Goal: Find specific page/section

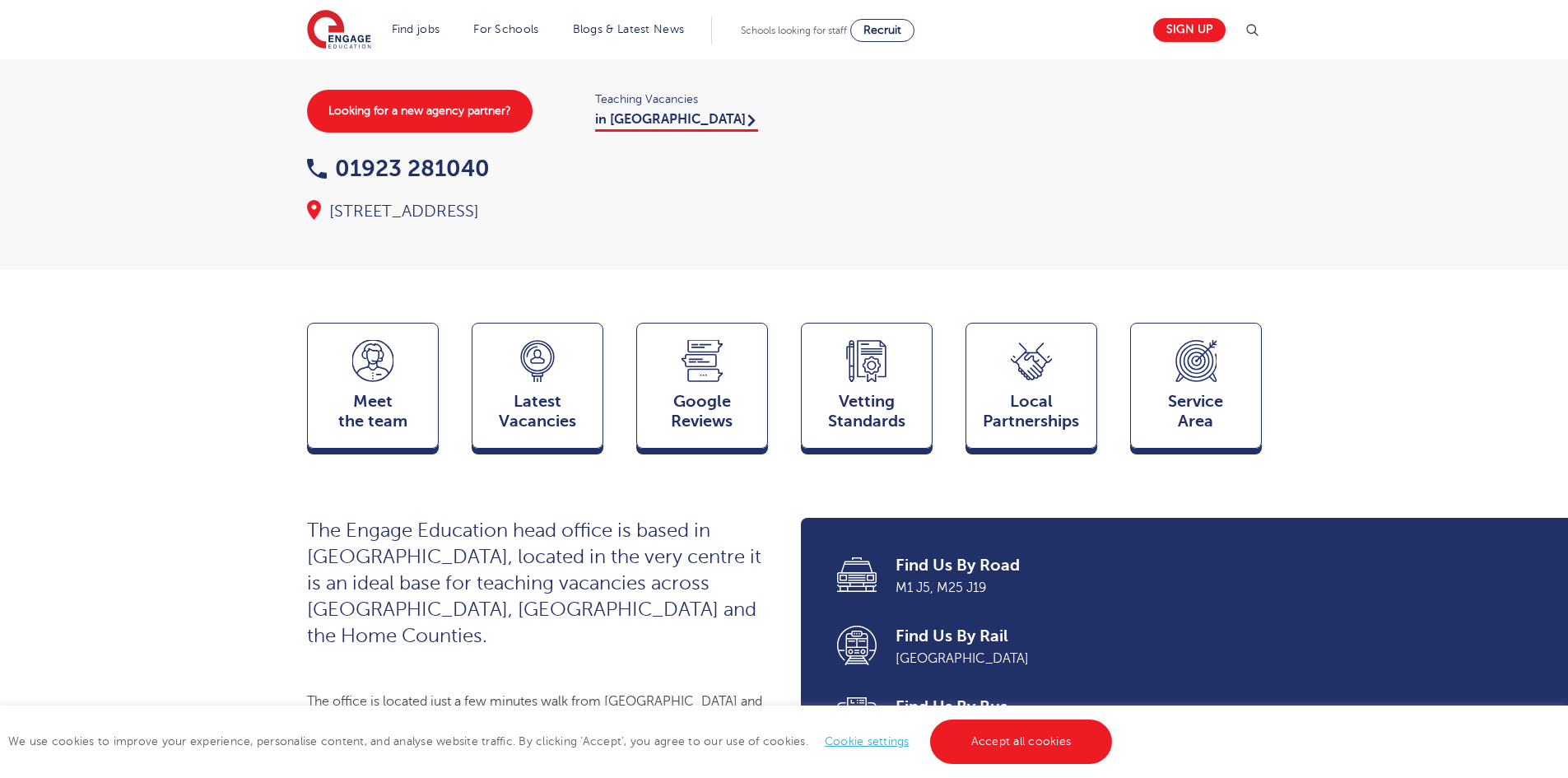
scroll to position [412, 0]
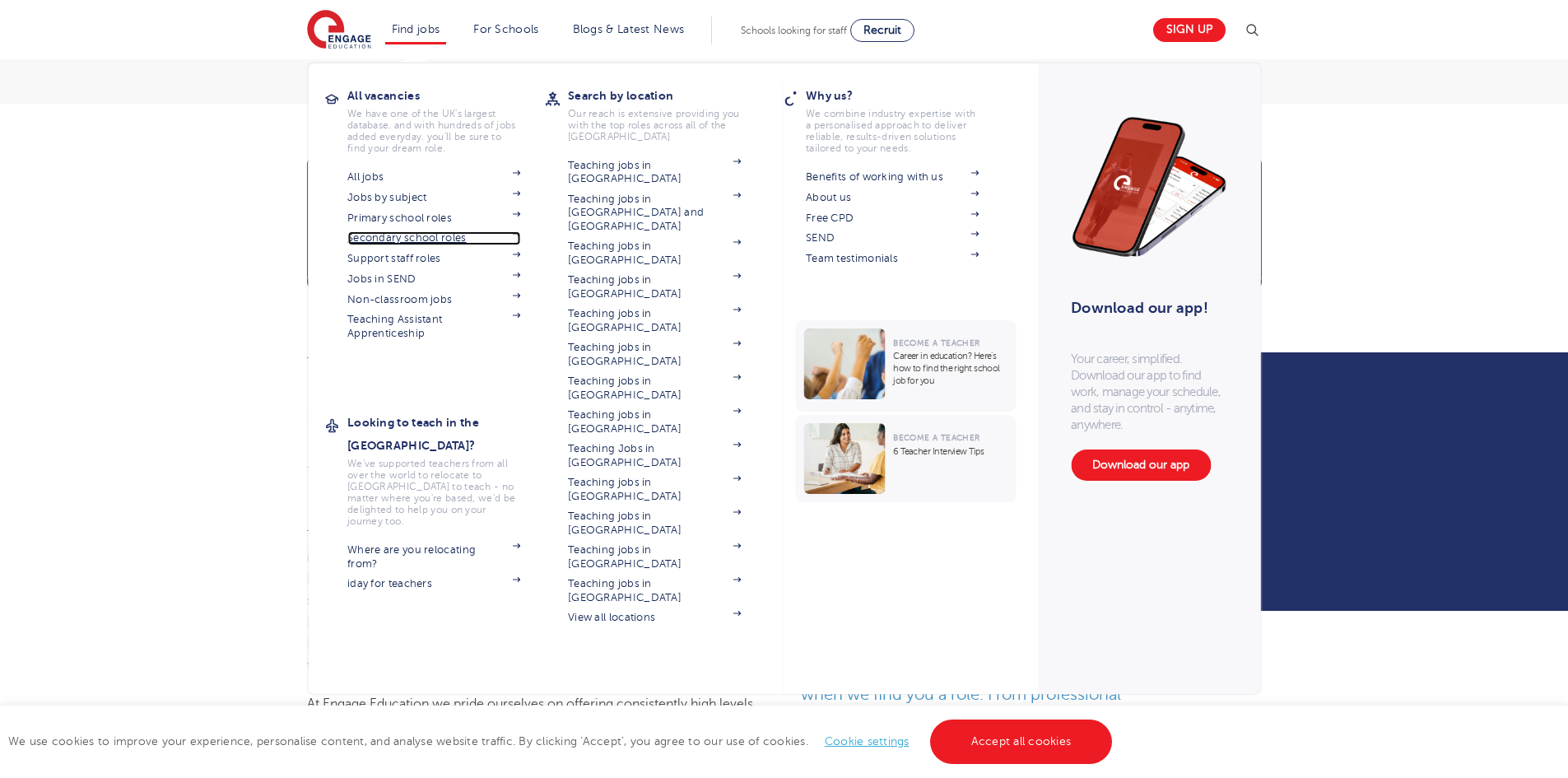
click at [396, 243] on link "Secondary school roles" at bounding box center [433, 238] width 173 height 13
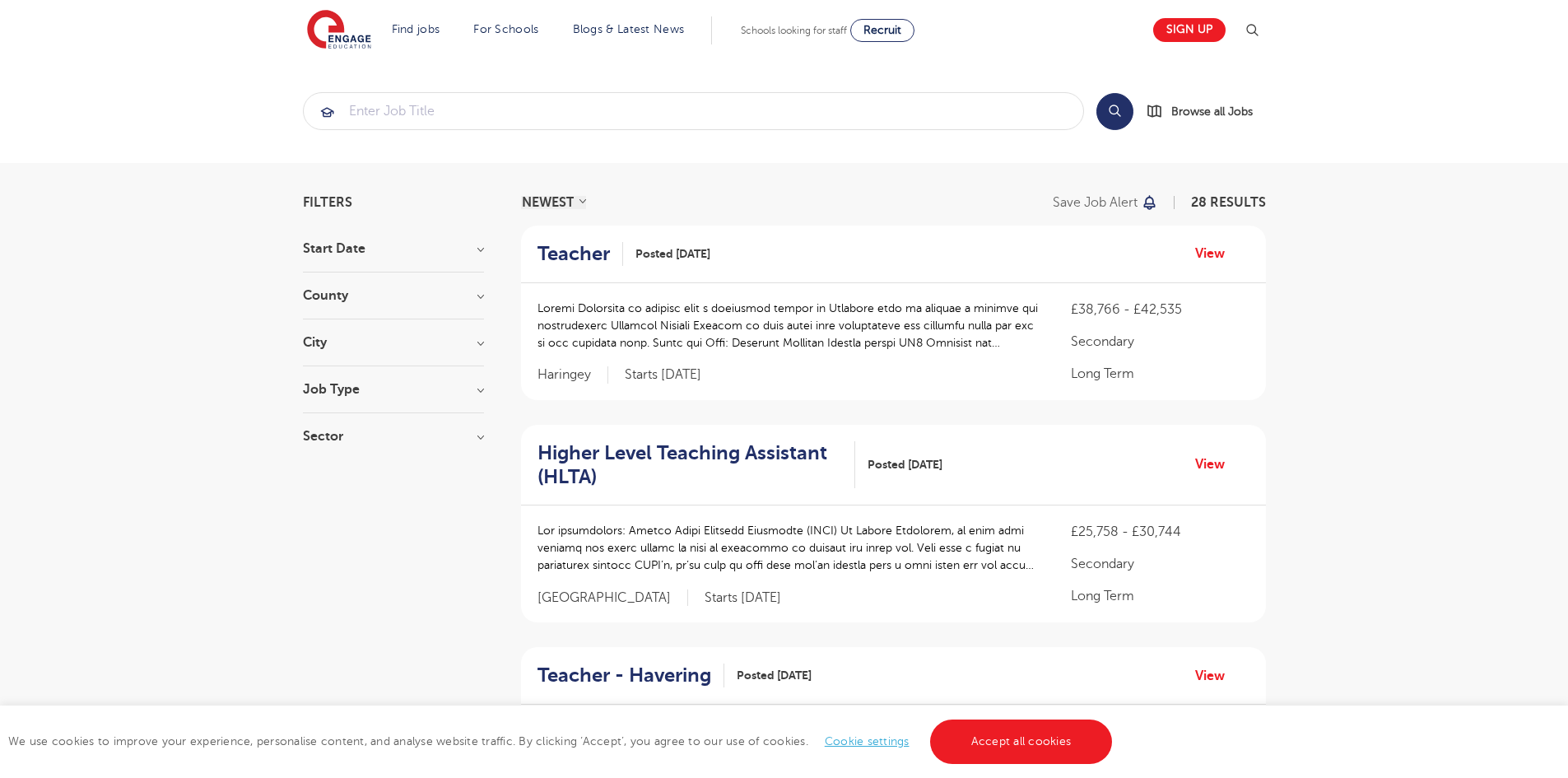
click at [400, 295] on h3 "County" at bounding box center [393, 296] width 181 height 13
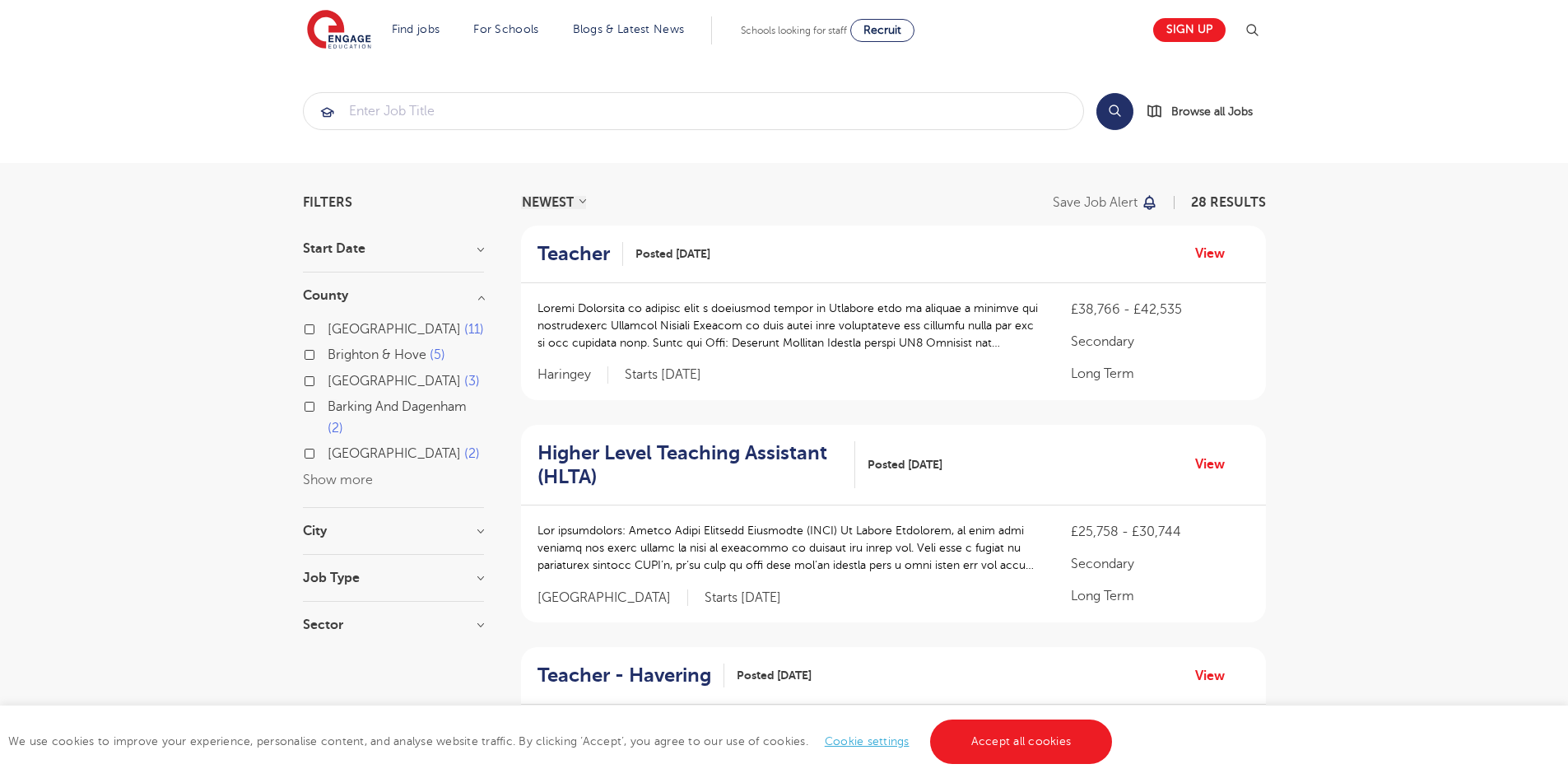
click at [325, 479] on button "Show more" at bounding box center [338, 480] width 70 height 15
click at [362, 652] on div "City [GEOGRAPHIC_DATA] 11 Barking And Dagenham 2 Haringey 1 [GEOGRAPHIC_DATA] 1…" at bounding box center [393, 642] width 181 height 31
click at [478, 640] on h3 "City" at bounding box center [393, 634] width 181 height 13
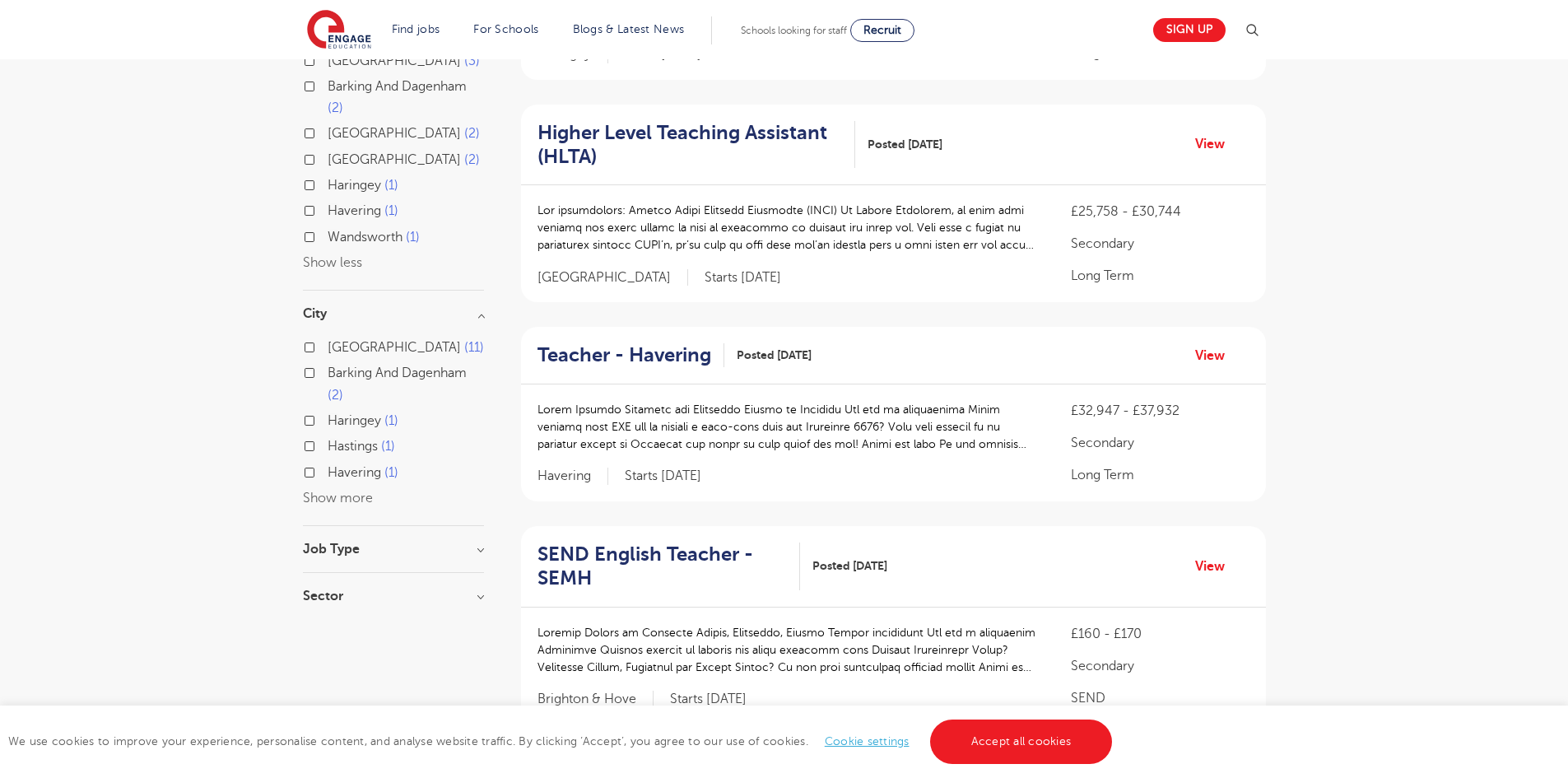
scroll to position [329, 0]
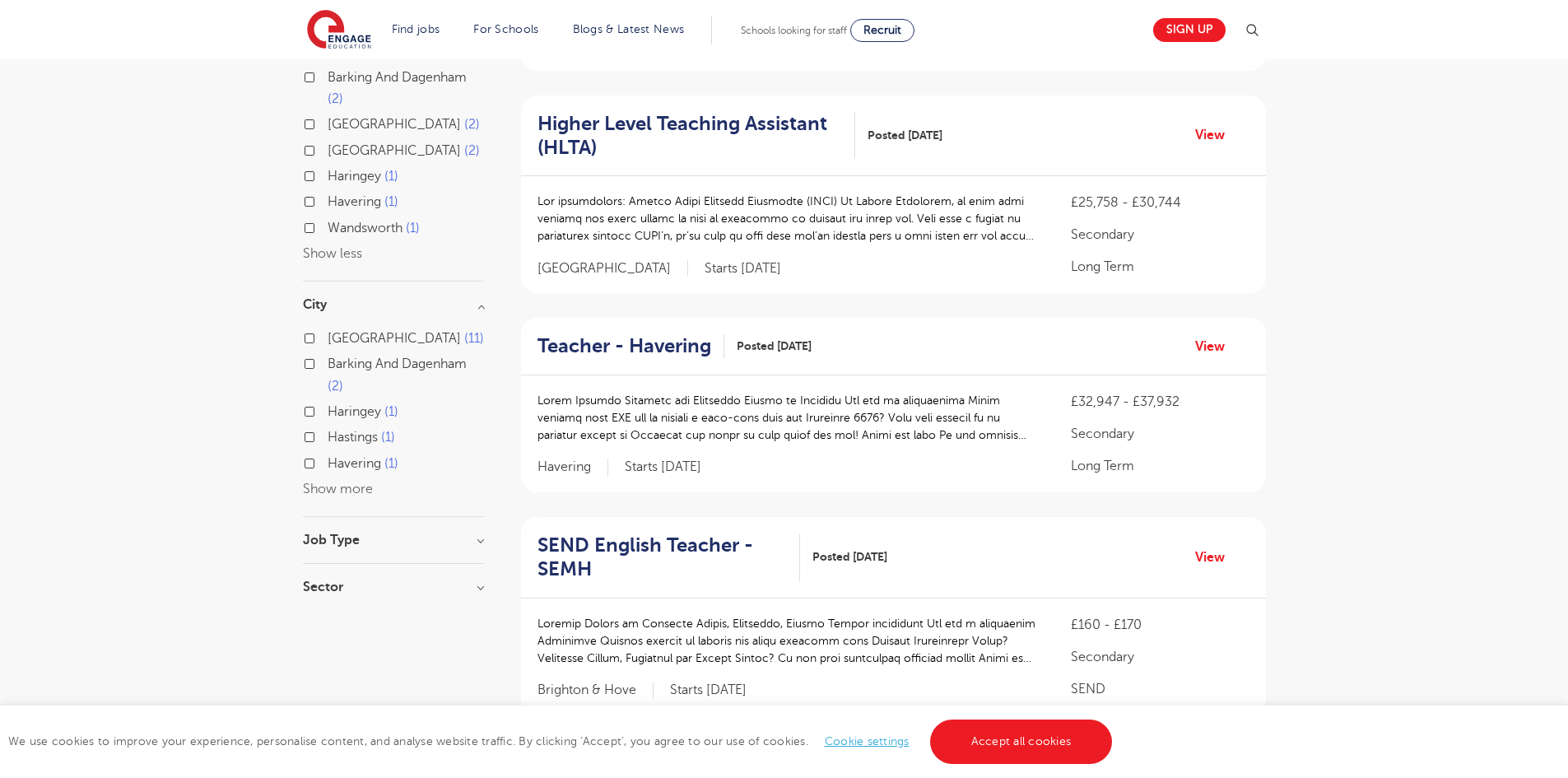
click at [331, 484] on button "Show more" at bounding box center [338, 489] width 70 height 15
